Goal: Task Accomplishment & Management: Manage account settings

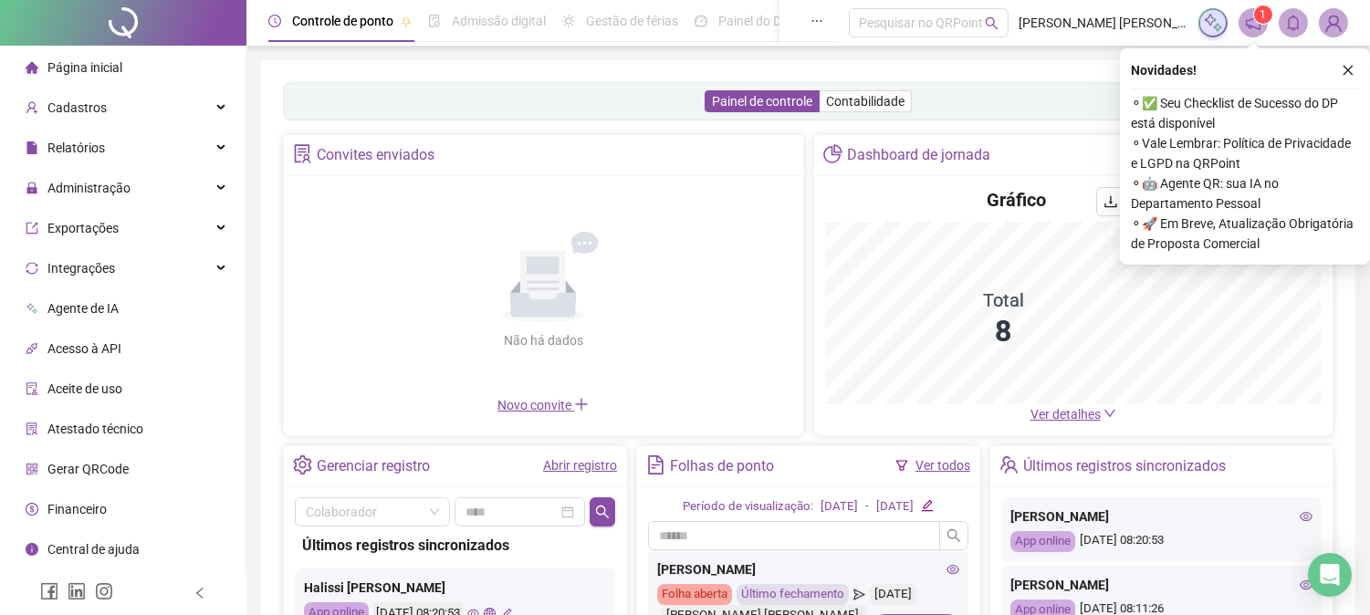
click at [558, 612] on div "App online [DATE] 08:20:53" at bounding box center [455, 614] width 302 height 23
click at [106, 184] on span "Administração" at bounding box center [88, 188] width 83 height 15
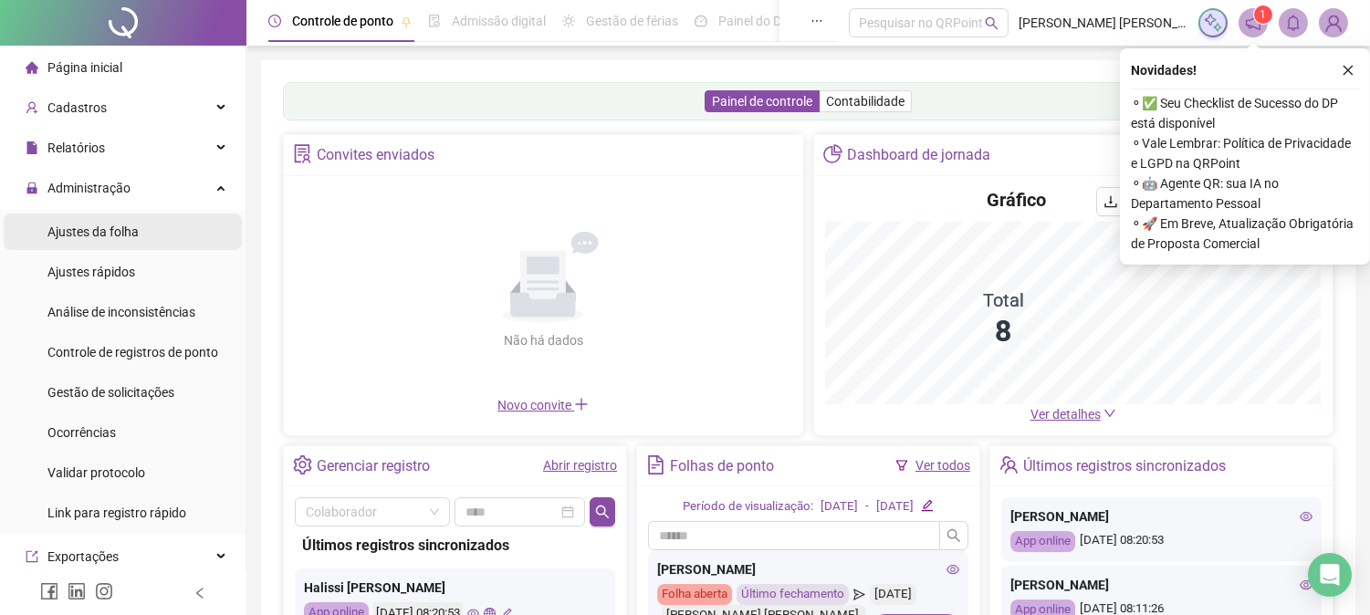
click at [95, 228] on span "Ajustes da folha" at bounding box center [92, 232] width 91 height 15
drag, startPoint x: 95, startPoint y: 228, endPoint x: 0, endPoint y: 612, distance: 395.0
click at [94, 228] on span "Ajustes da folha" at bounding box center [92, 232] width 91 height 15
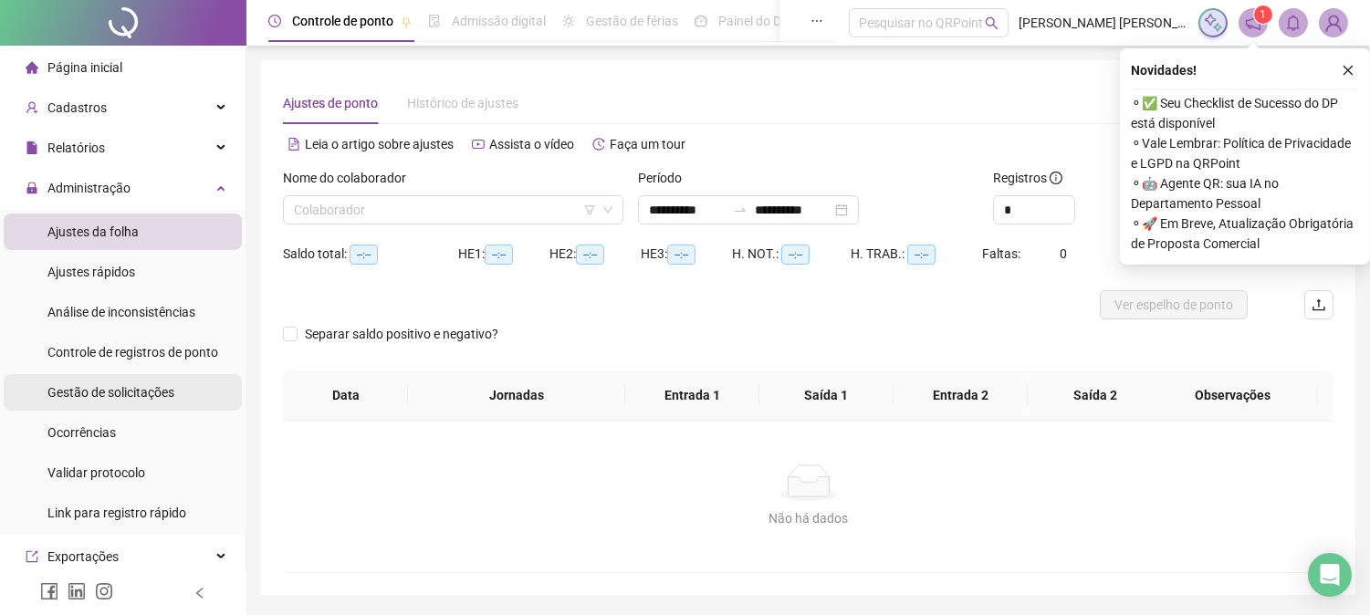
click at [155, 388] on span "Gestão de solicitações" at bounding box center [110, 392] width 127 height 15
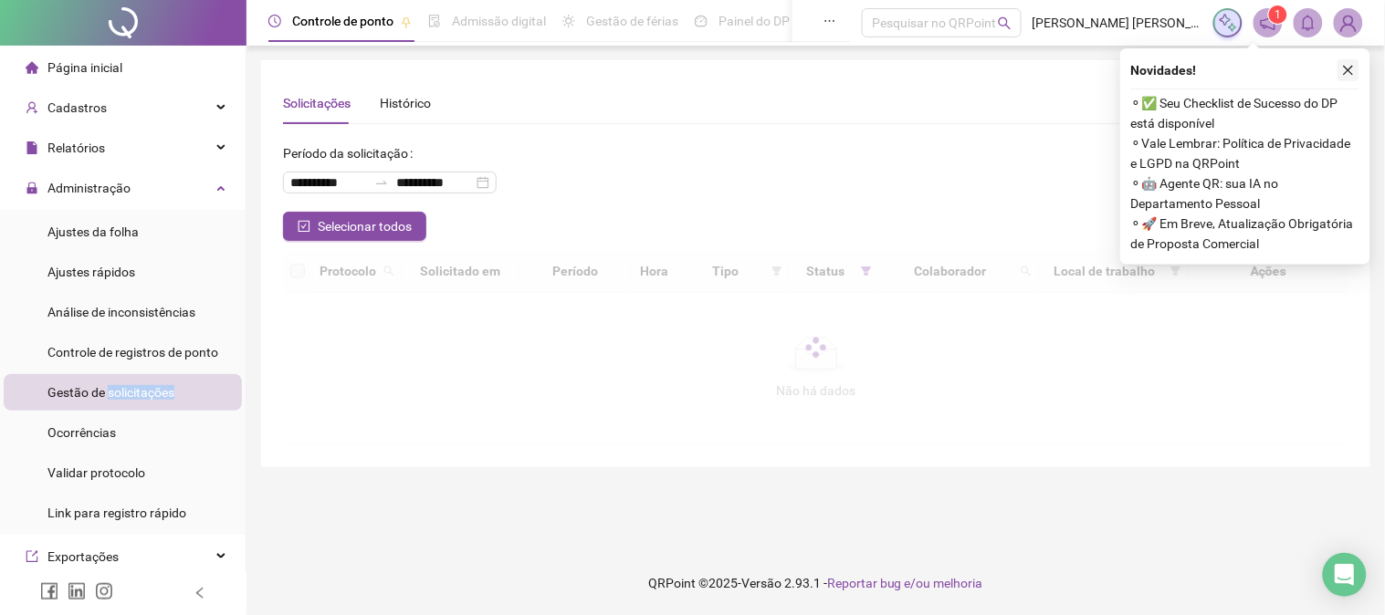
click at [1349, 68] on icon "close" at bounding box center [1349, 71] width 10 height 10
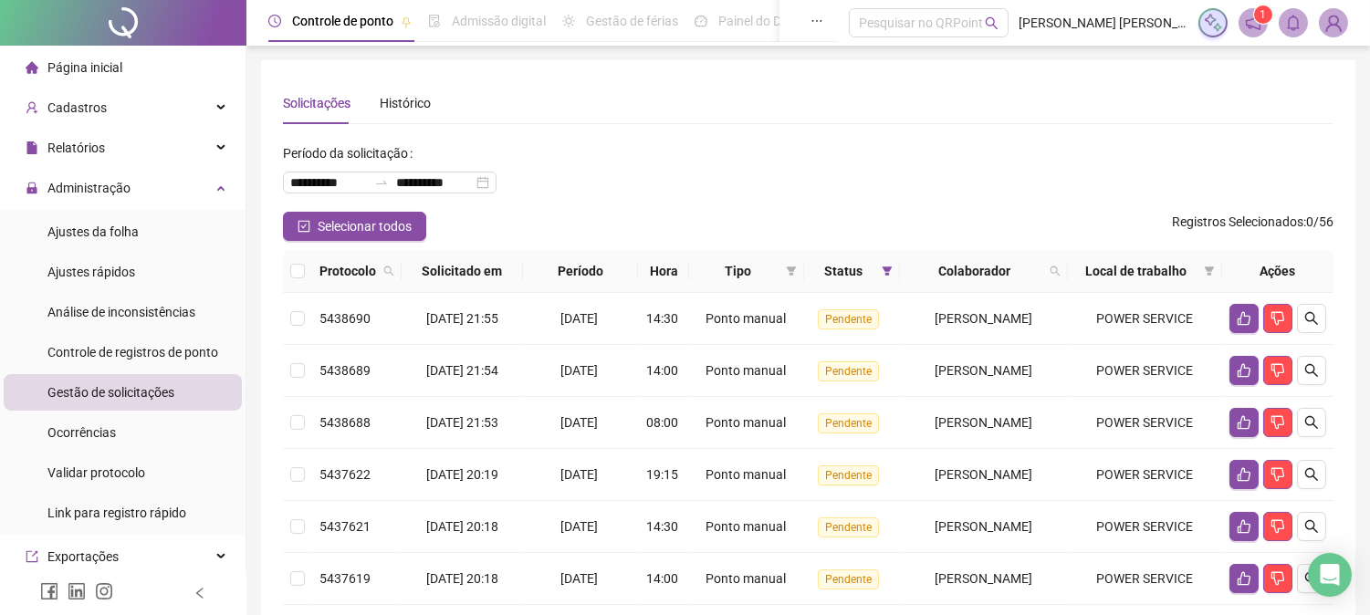
click at [75, 388] on span "Gestão de solicitações" at bounding box center [110, 392] width 127 height 15
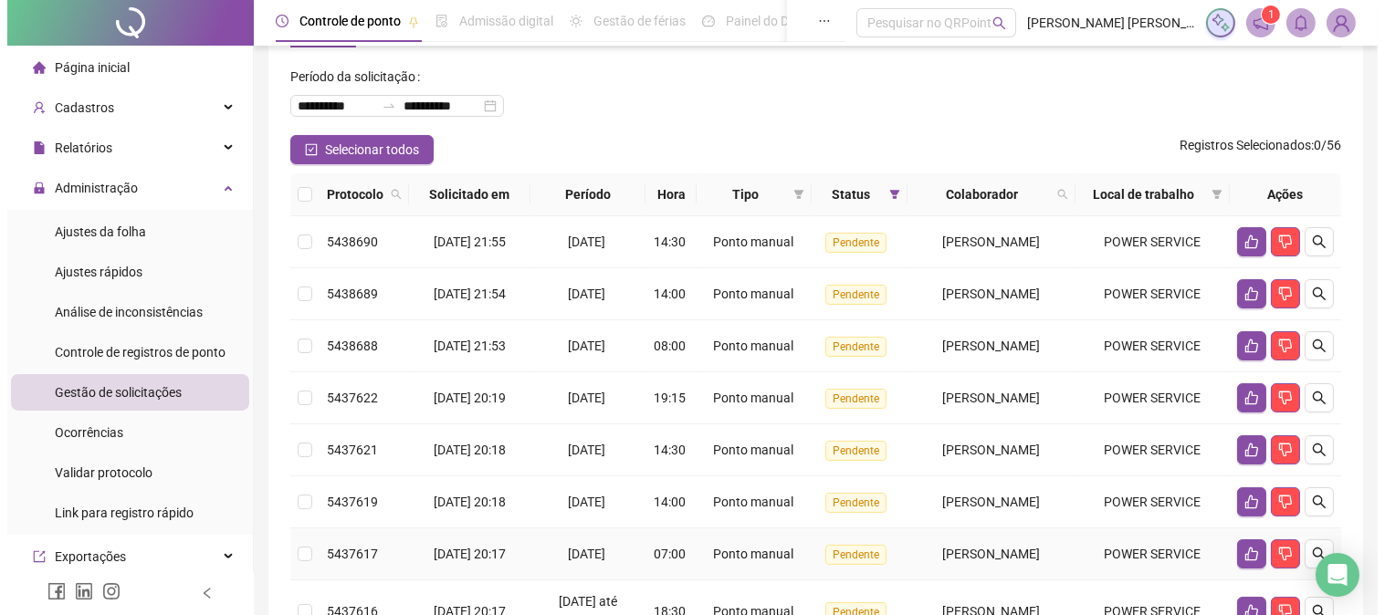
scroll to position [53, 0]
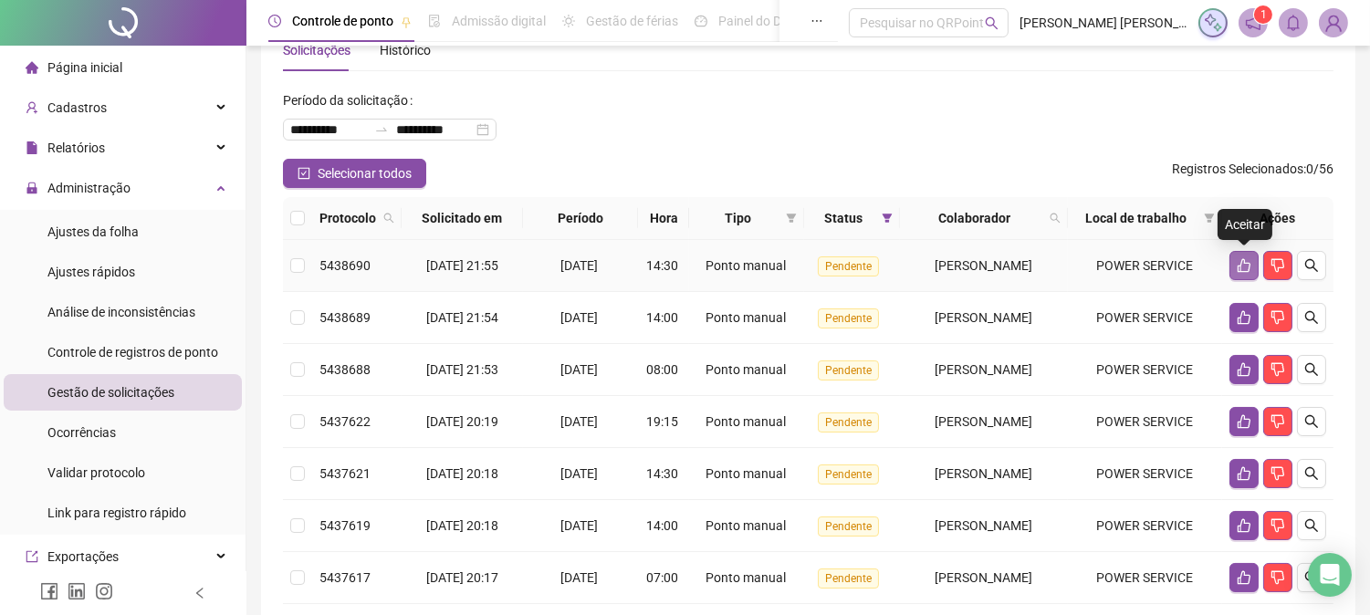
click at [1234, 261] on button "button" at bounding box center [1244, 265] width 29 height 29
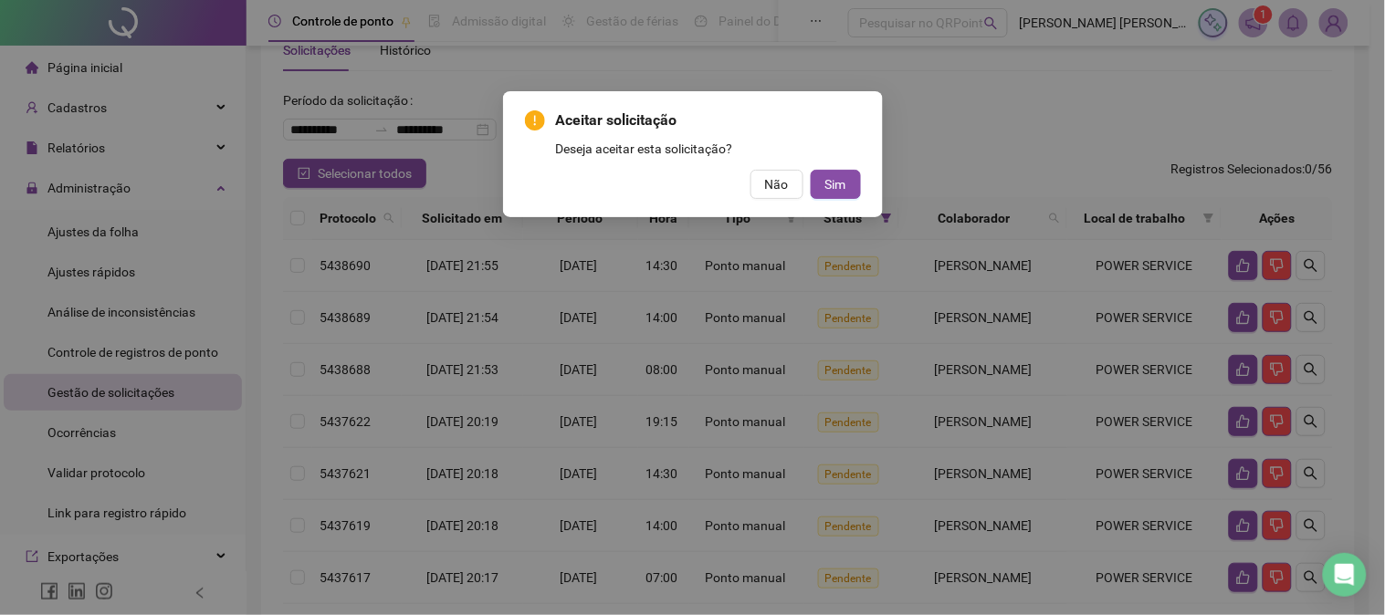
click at [864, 183] on div "Aceitar solicitação Deseja aceitar esta solicitação? Não Sim" at bounding box center [693, 154] width 380 height 126
click at [833, 181] on span "Sim" at bounding box center [835, 184] width 21 height 20
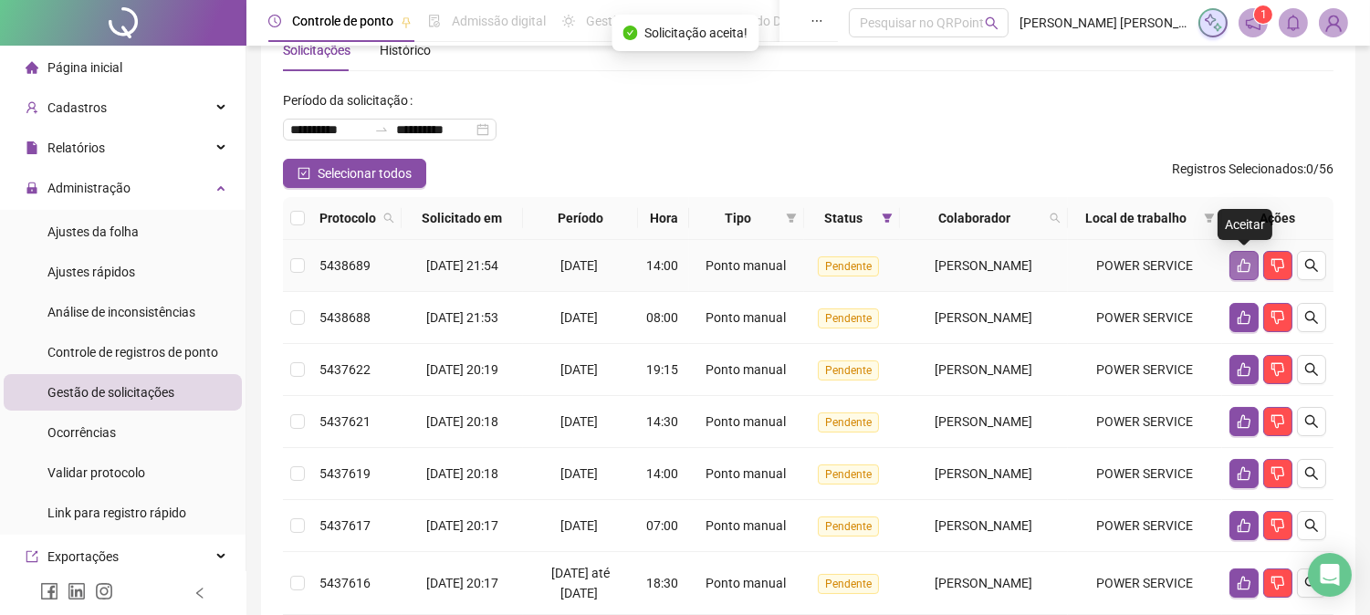
click at [1243, 274] on button "button" at bounding box center [1244, 265] width 29 height 29
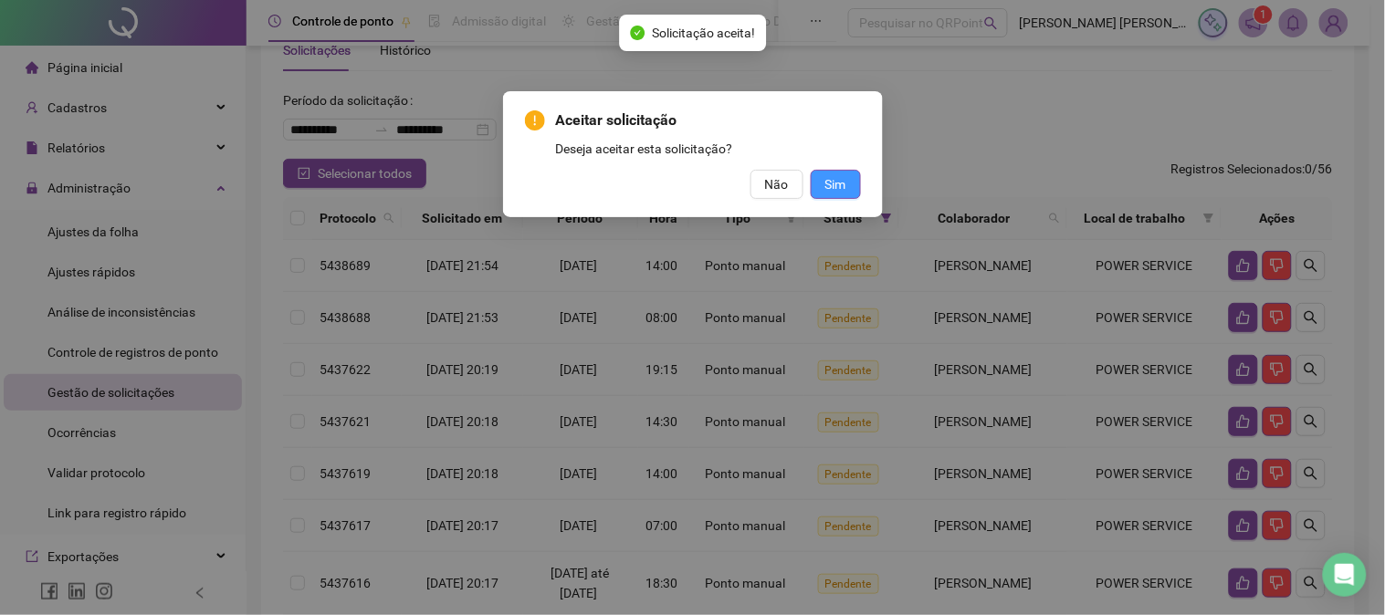
click at [823, 183] on button "Sim" at bounding box center [836, 184] width 50 height 29
click at [831, 186] on span "Sim" at bounding box center [835, 184] width 21 height 20
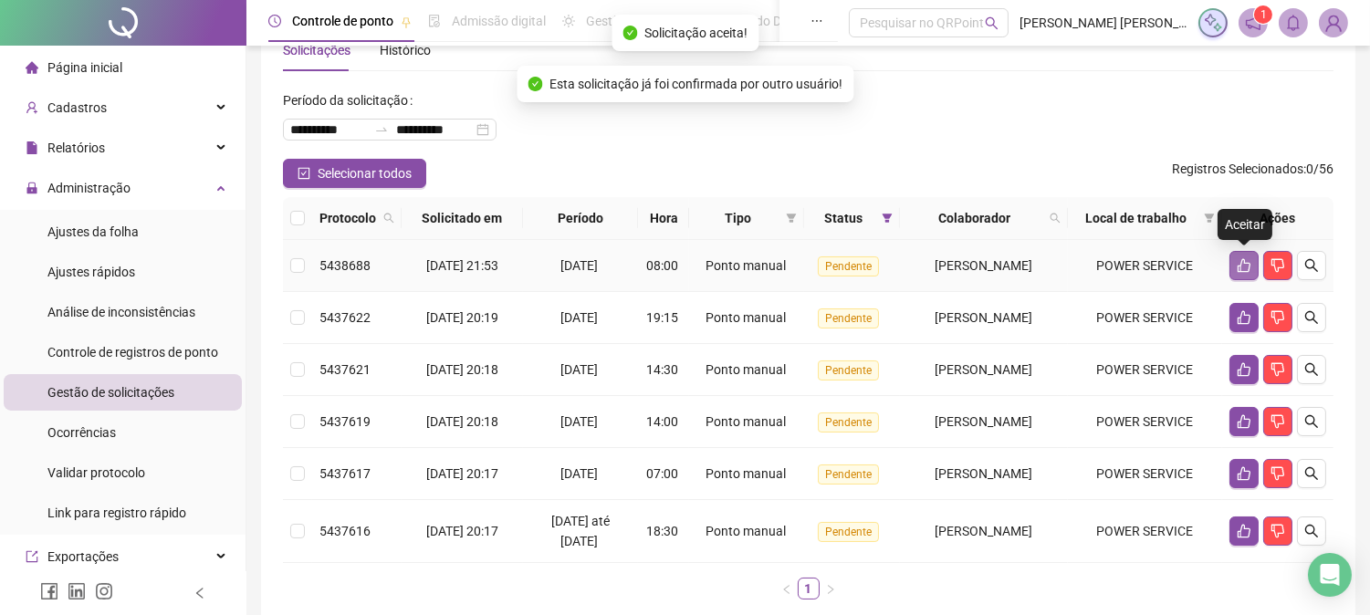
click at [1244, 256] on button "button" at bounding box center [1244, 265] width 29 height 29
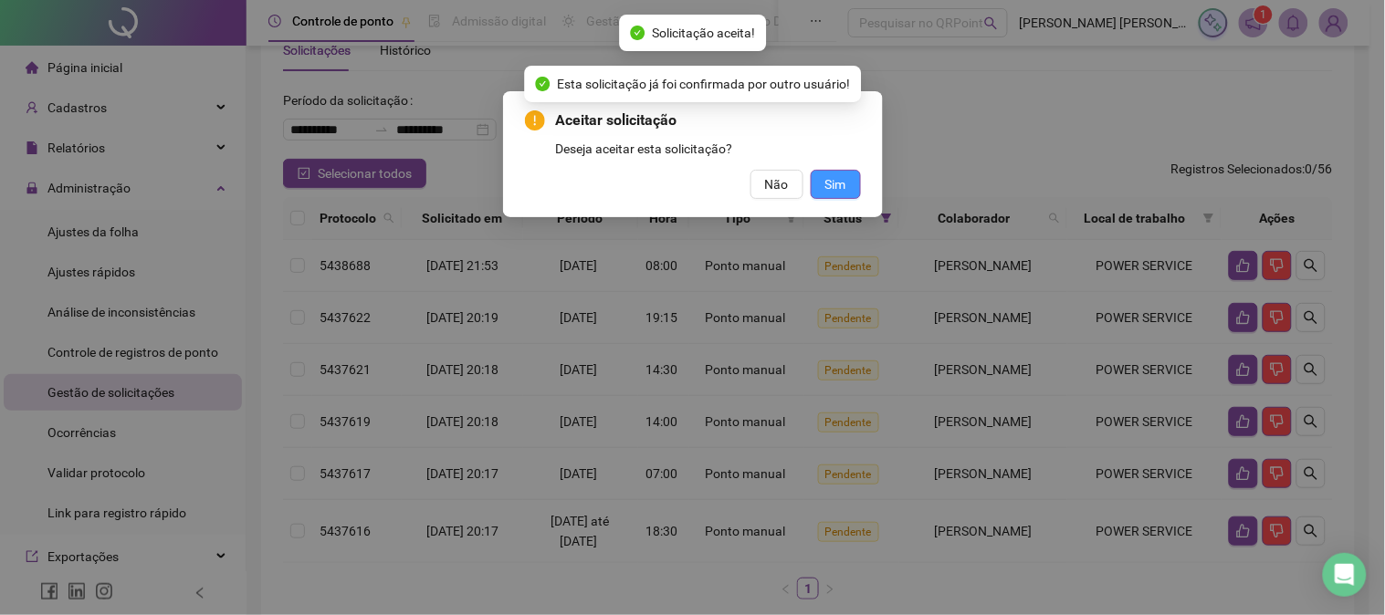
click at [826, 172] on button "Sim" at bounding box center [836, 184] width 50 height 29
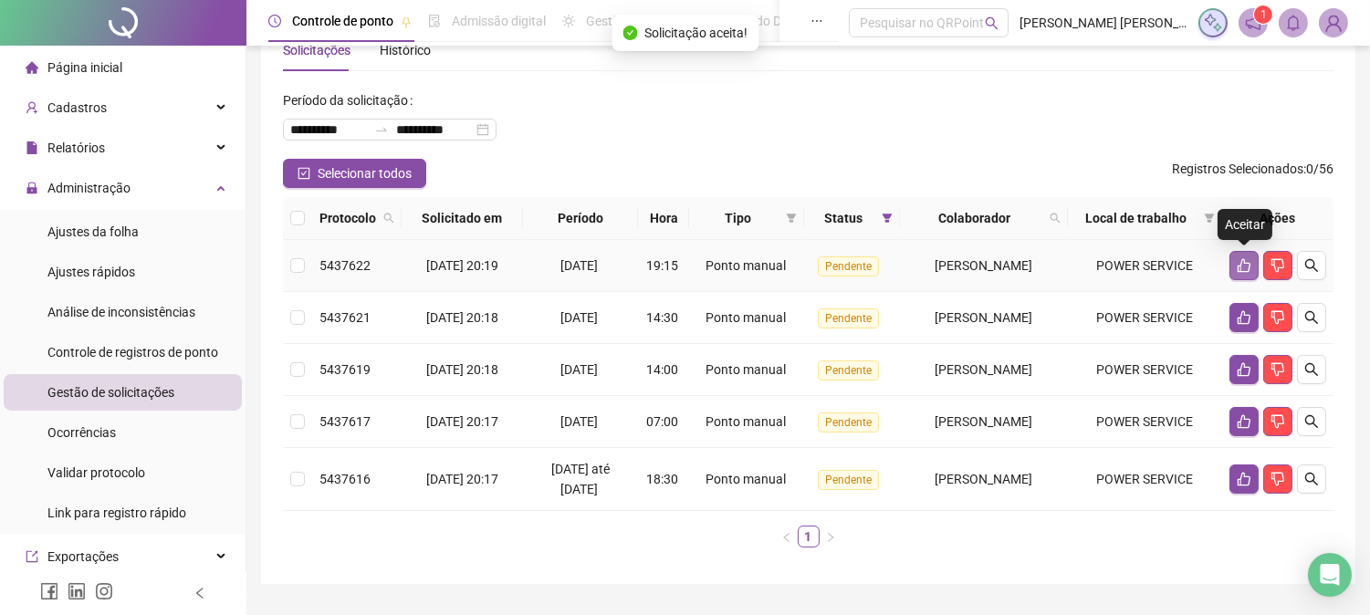
click at [1235, 265] on button "button" at bounding box center [1244, 265] width 29 height 29
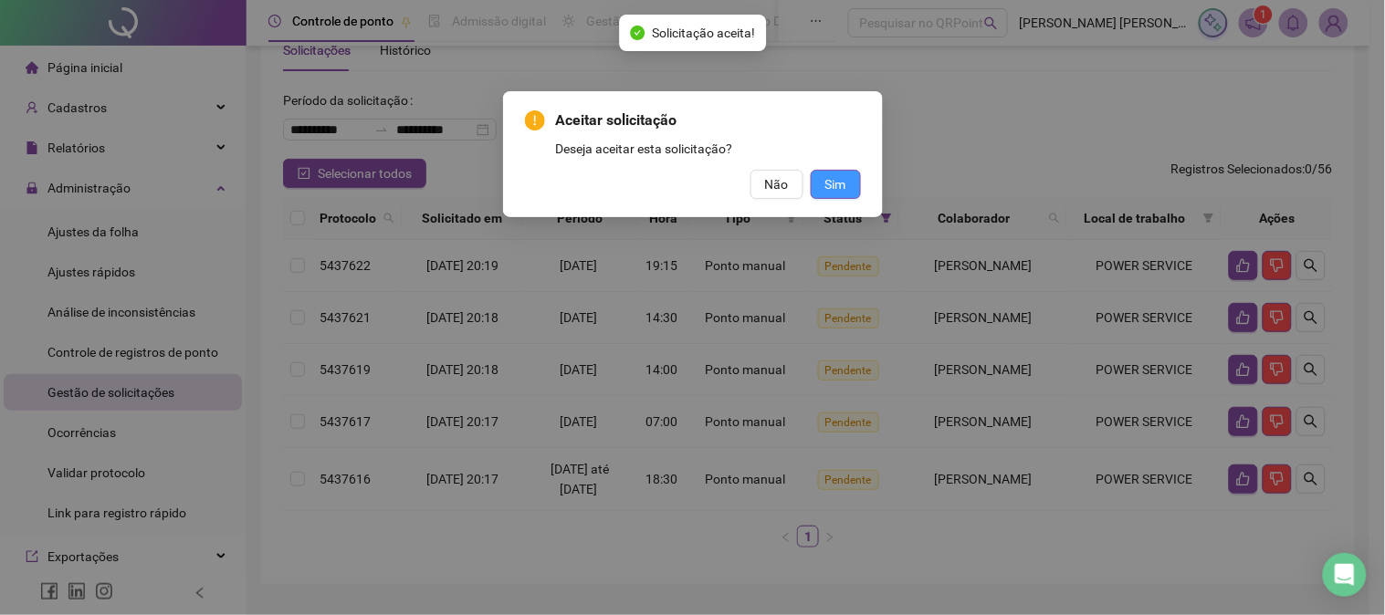
click at [849, 189] on button "Sim" at bounding box center [836, 184] width 50 height 29
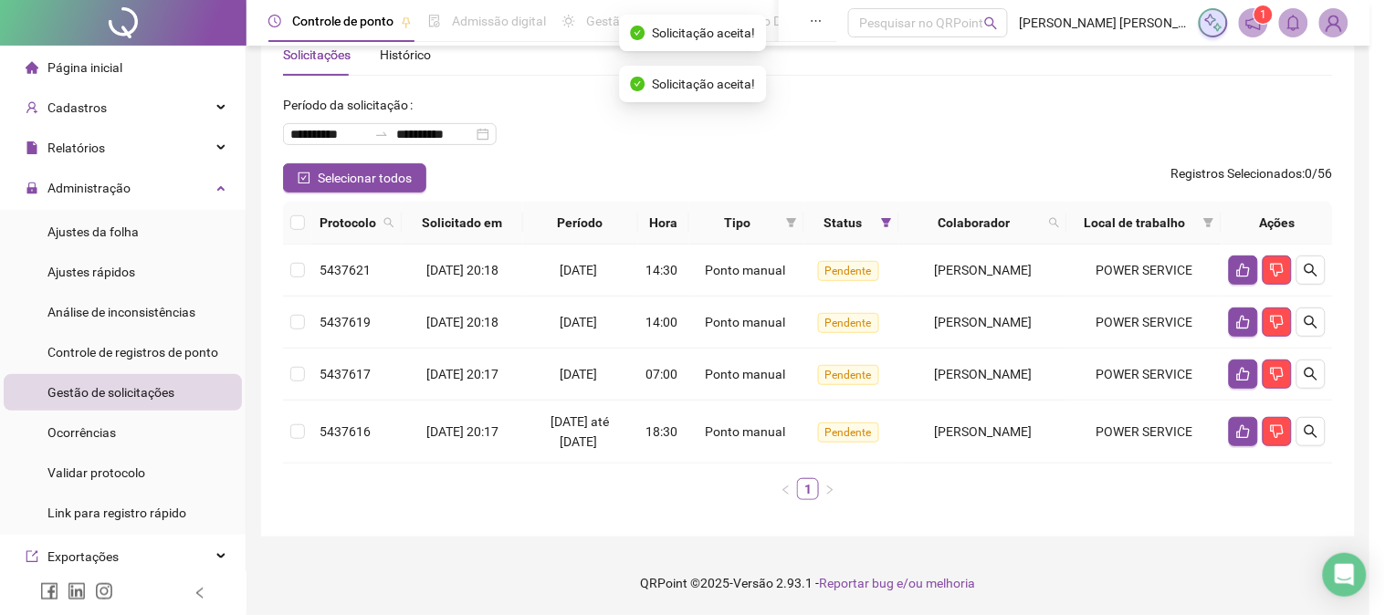
scroll to position [48, 0]
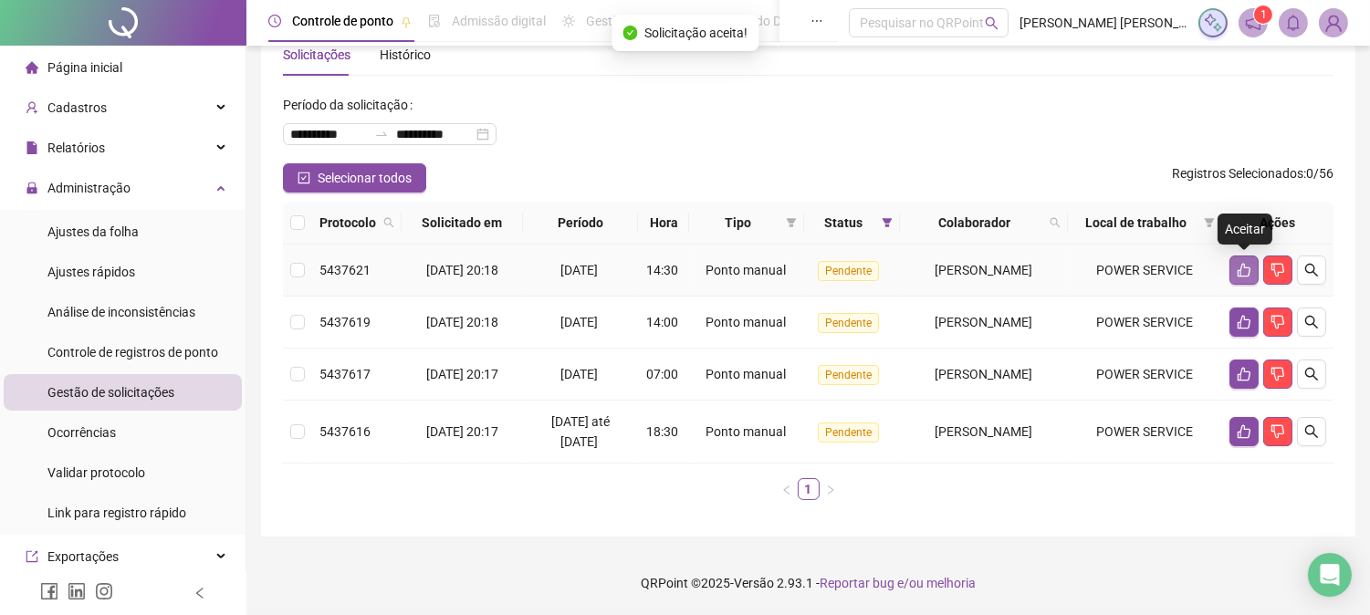
click at [1237, 278] on button "button" at bounding box center [1244, 270] width 29 height 29
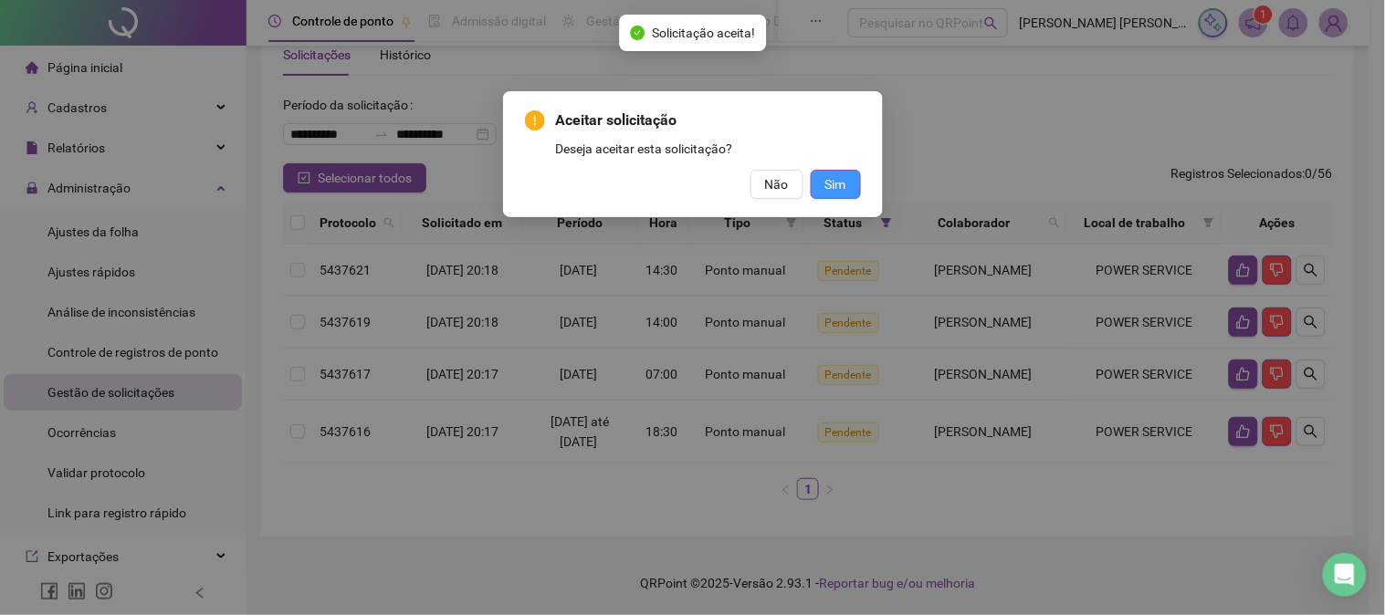
click at [818, 192] on button "Sim" at bounding box center [836, 184] width 50 height 29
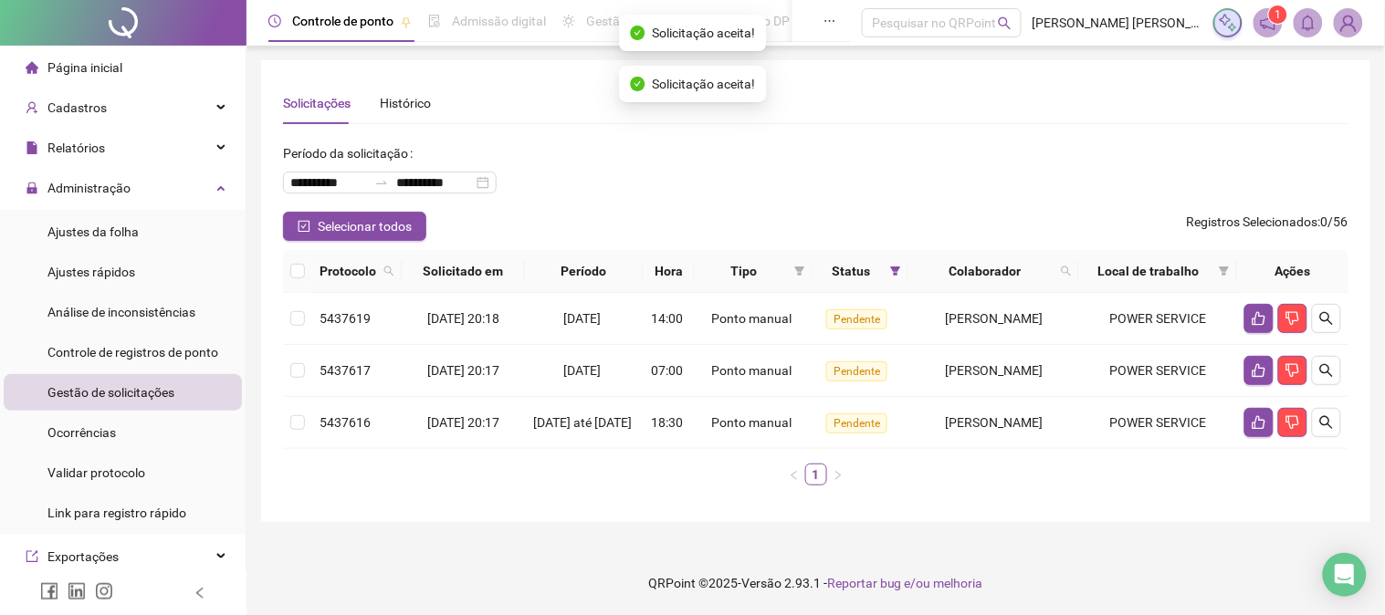
scroll to position [0, 0]
click at [1263, 306] on button "button" at bounding box center [1258, 318] width 29 height 29
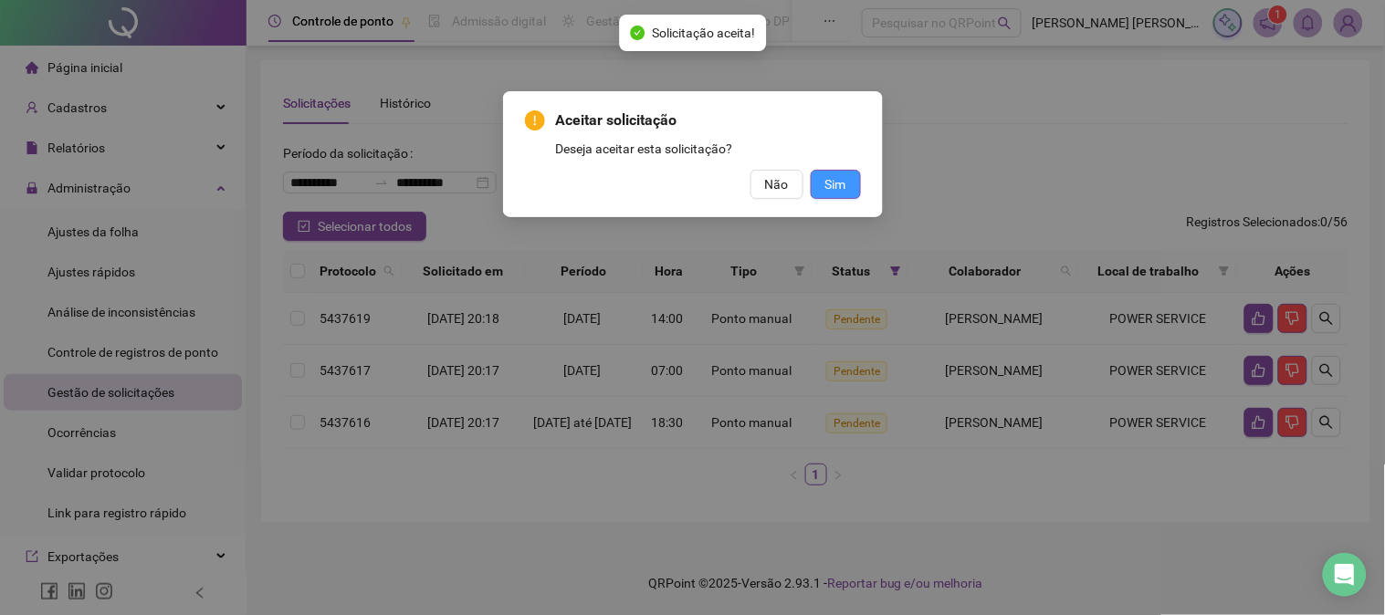
click at [838, 175] on span "Sim" at bounding box center [835, 184] width 21 height 20
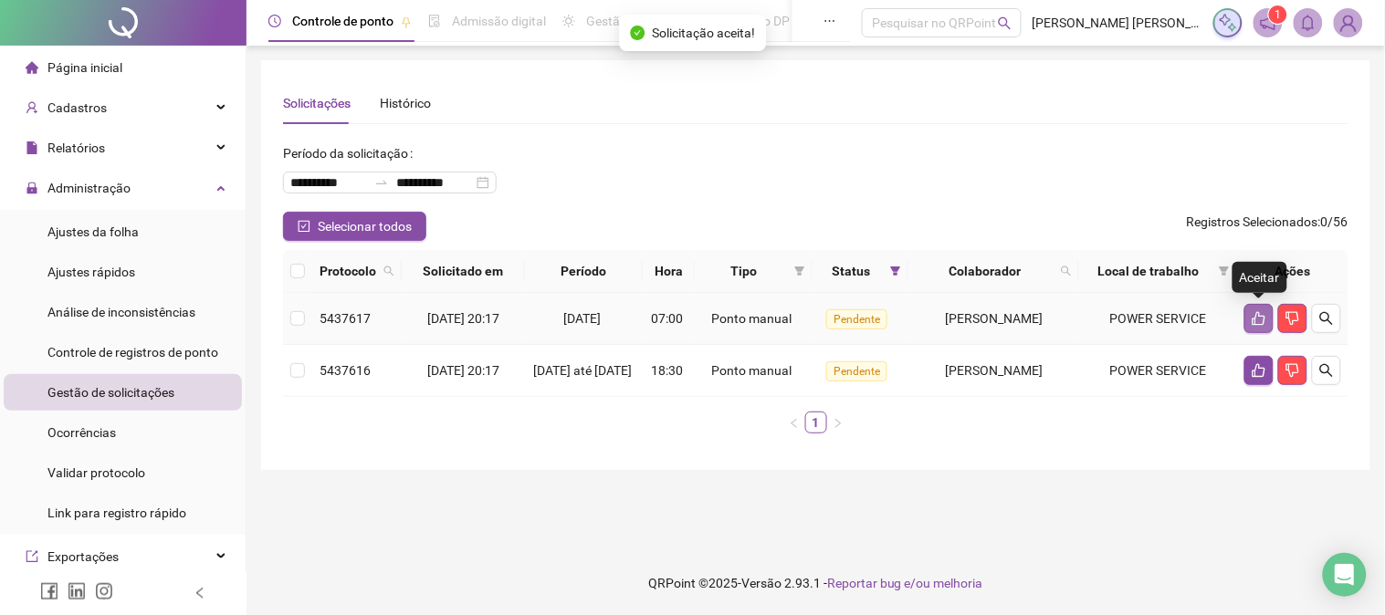
click at [1262, 316] on icon "like" at bounding box center [1259, 319] width 13 height 14
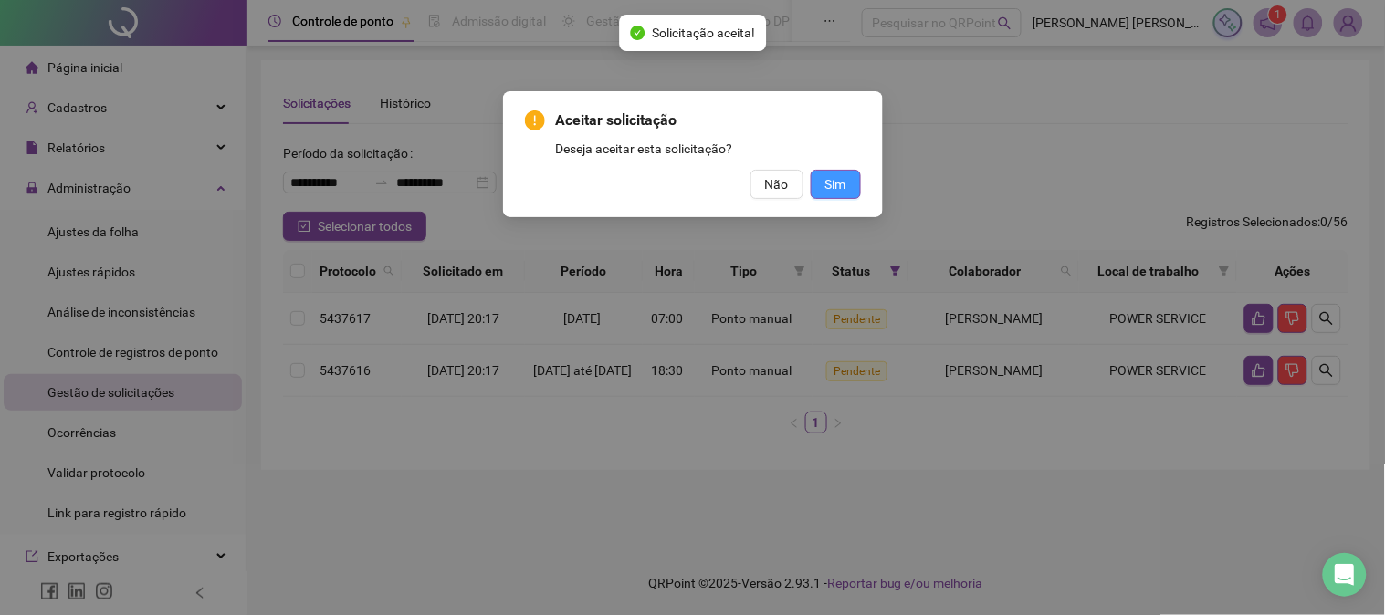
click at [834, 178] on span "Sim" at bounding box center [835, 184] width 21 height 20
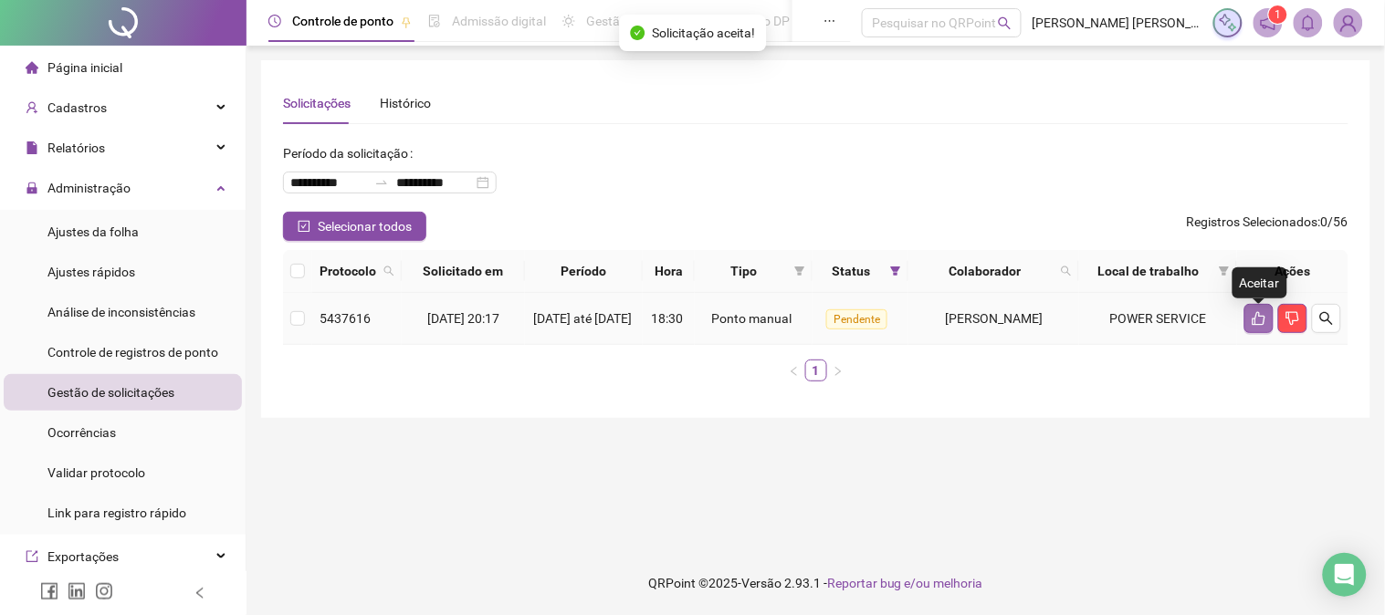
click at [1255, 318] on icon "like" at bounding box center [1259, 318] width 15 height 15
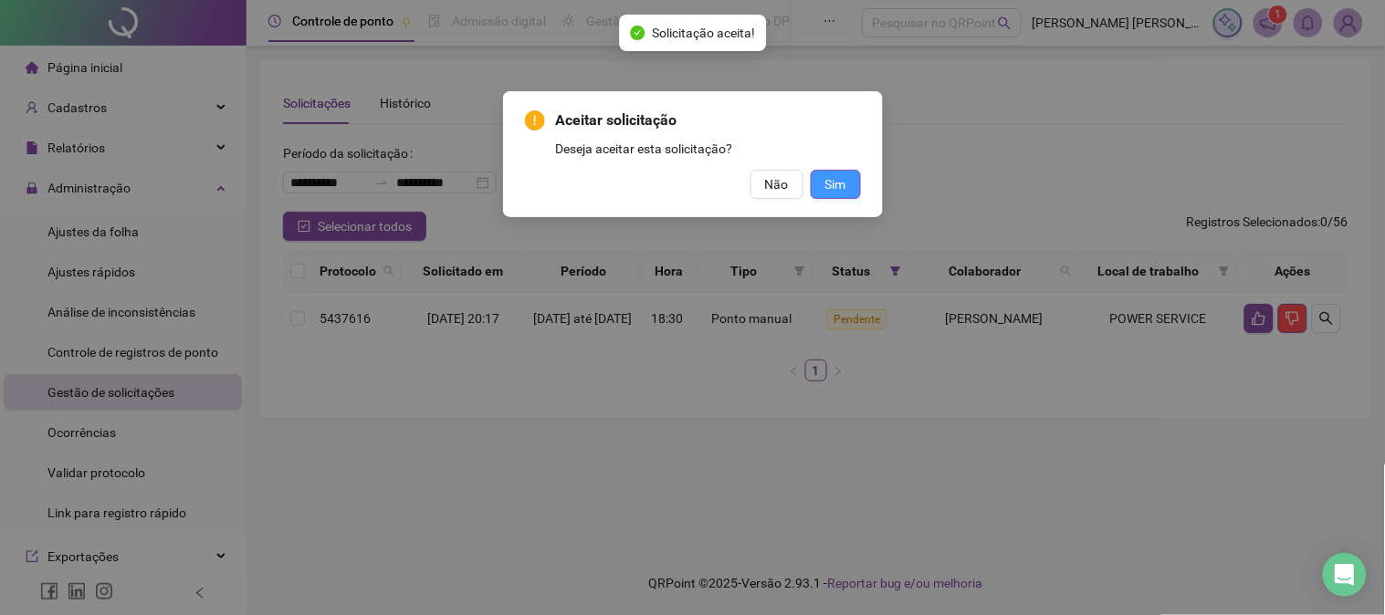
click at [831, 188] on span "Sim" at bounding box center [835, 184] width 21 height 20
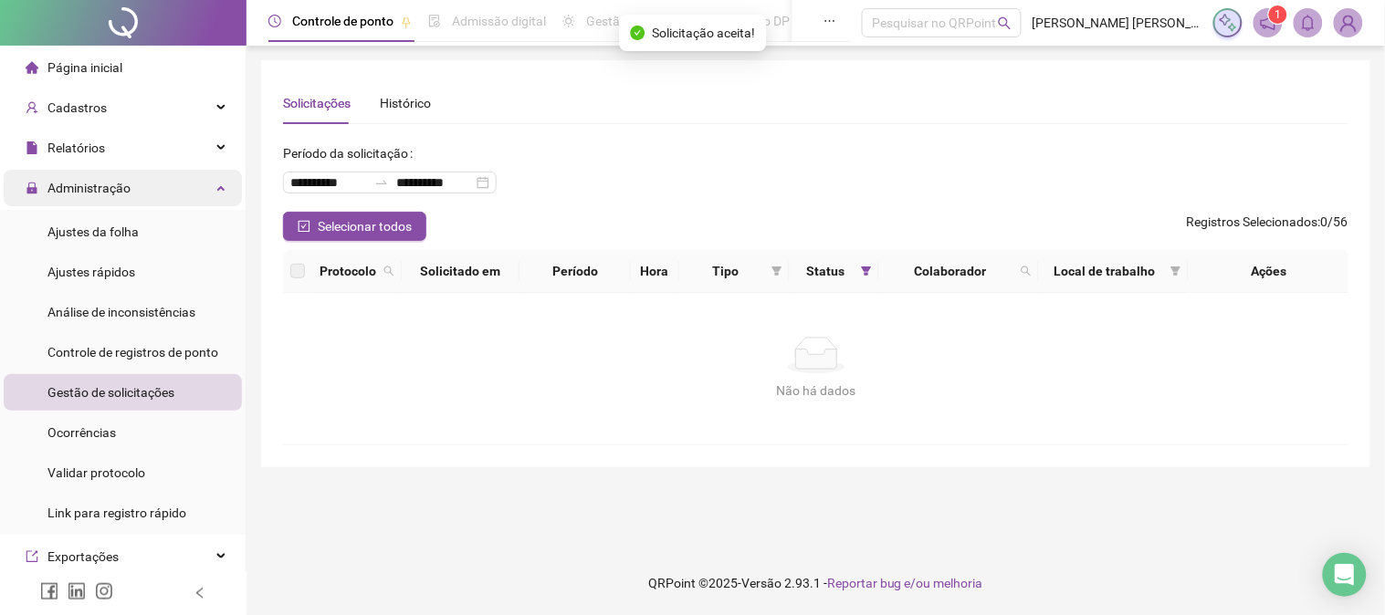
click at [106, 177] on span "Administração" at bounding box center [78, 188] width 105 height 37
